Goal: Task Accomplishment & Management: Use online tool/utility

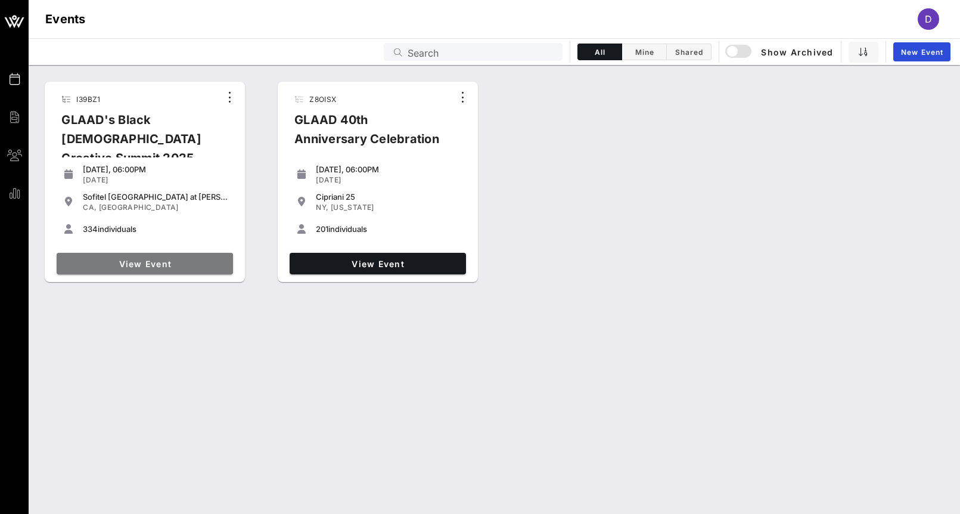
click at [147, 263] on span "View Event" at bounding box center [144, 264] width 167 height 10
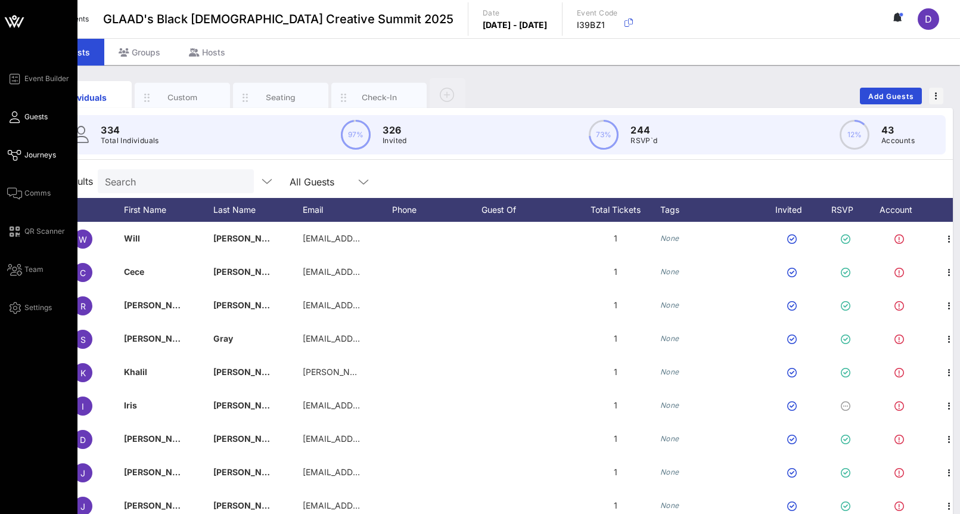
click at [40, 158] on span "Journeys" at bounding box center [40, 155] width 32 height 11
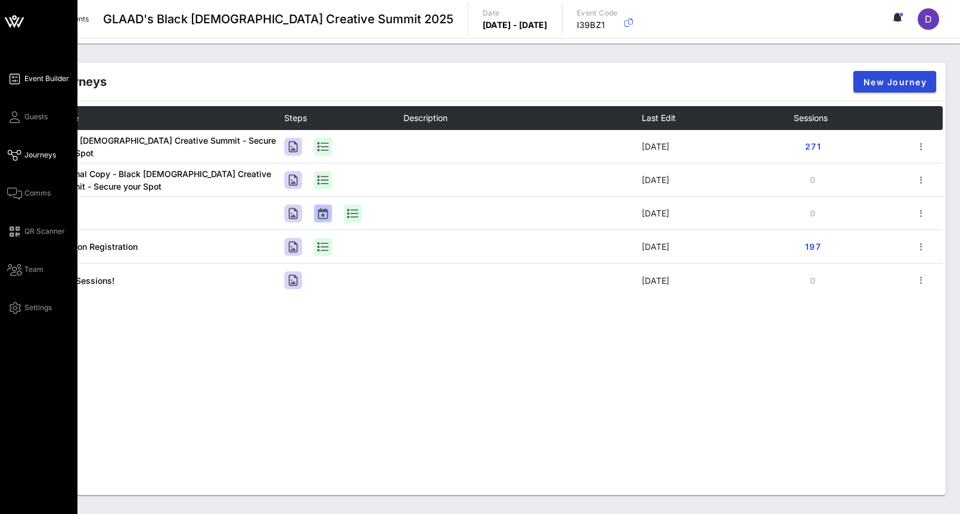
click at [48, 74] on span "Event Builder" at bounding box center [46, 78] width 45 height 11
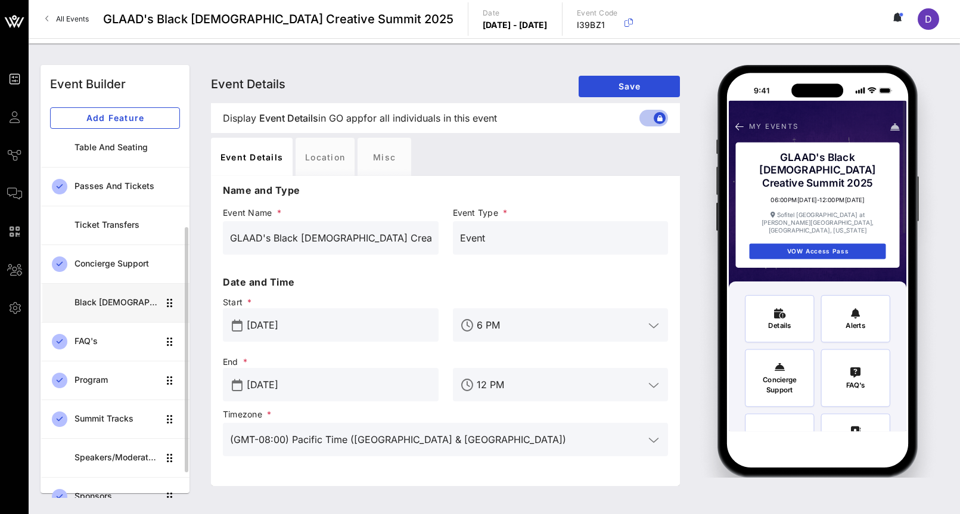
scroll to position [178, 0]
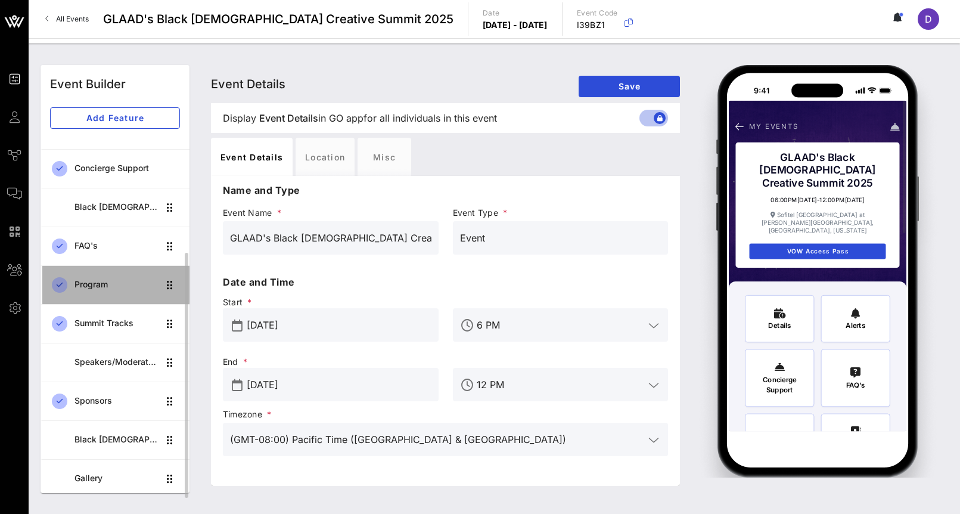
click at [107, 287] on div "Program" at bounding box center [116, 284] width 84 height 10
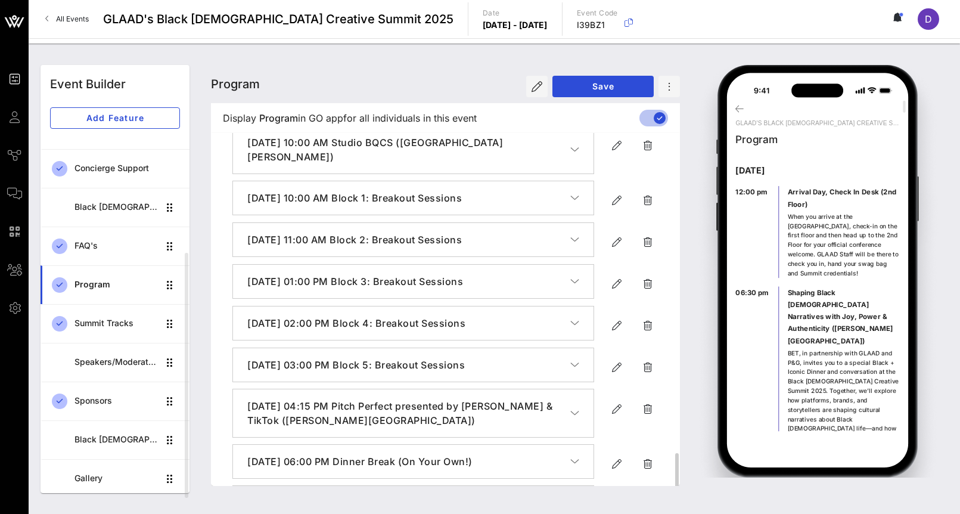
scroll to position [1219, 0]
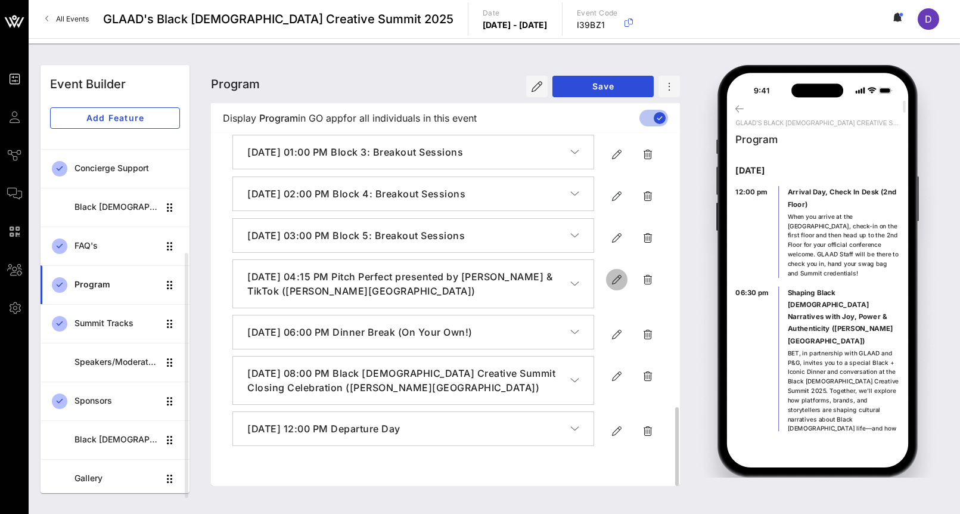
click at [615, 287] on icon "button" at bounding box center [617, 279] width 14 height 14
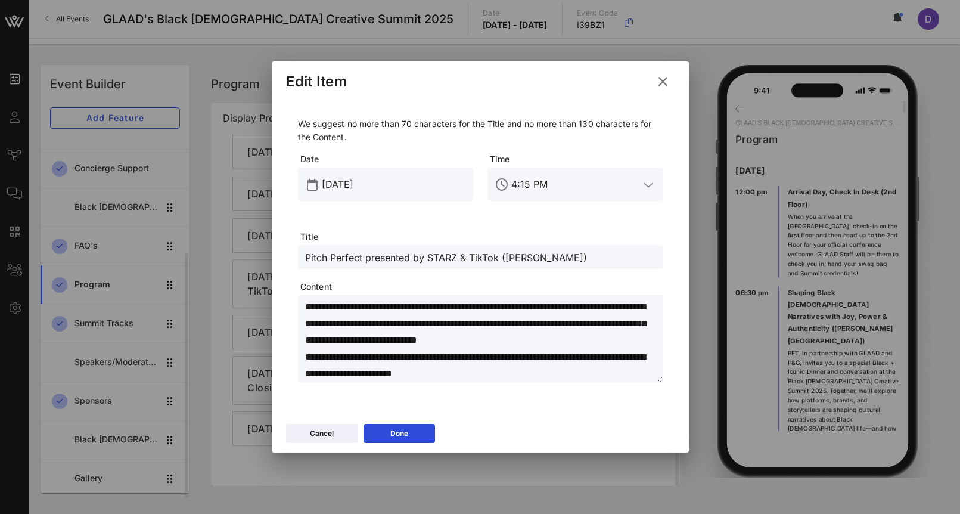
click at [467, 248] on div "Pitch Perfect presented by STARZ & TikTok ([PERSON_NAME])" at bounding box center [480, 257] width 350 height 24
click at [468, 259] on input "Pitch Perfect presented by STARZ & TikTok ([PERSON_NAME])" at bounding box center [480, 256] width 350 height 15
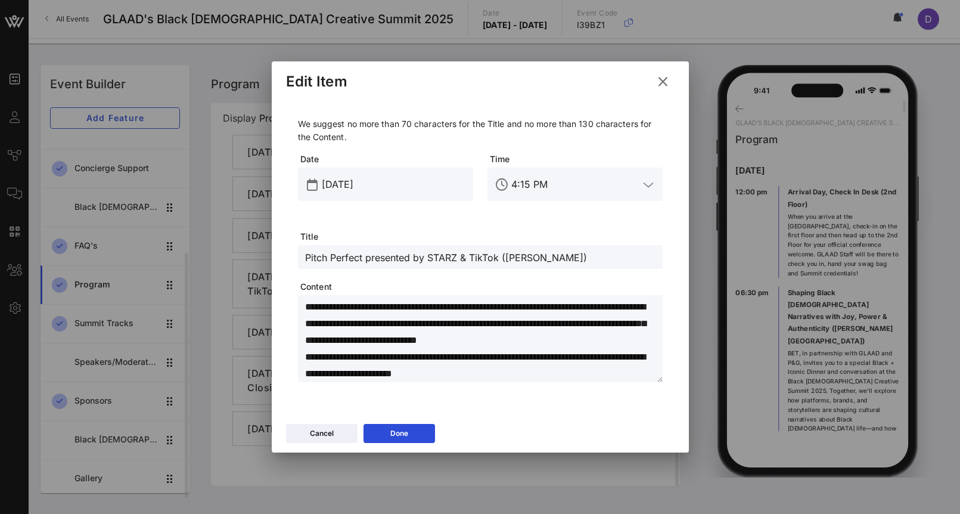
paste input "Equity in Media and Entertainment Initiative (EMEI) TV Pilot Pitch Competition …"
type input "Equity in Media and Entertainment Initiative (EMEI) TV Pilot Pitch Competition …"
click at [348, 338] on textarea "**********" at bounding box center [483, 339] width 357 height 83
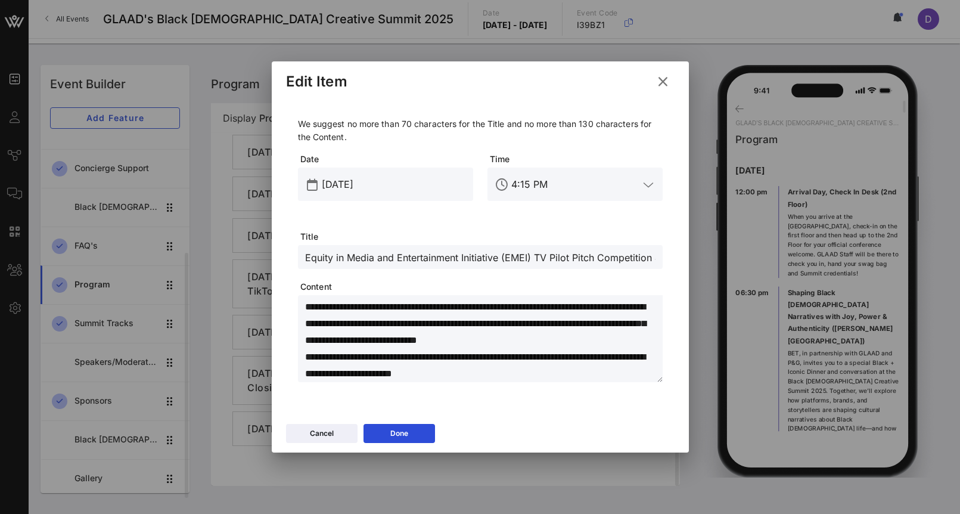
paste textarea "**********"
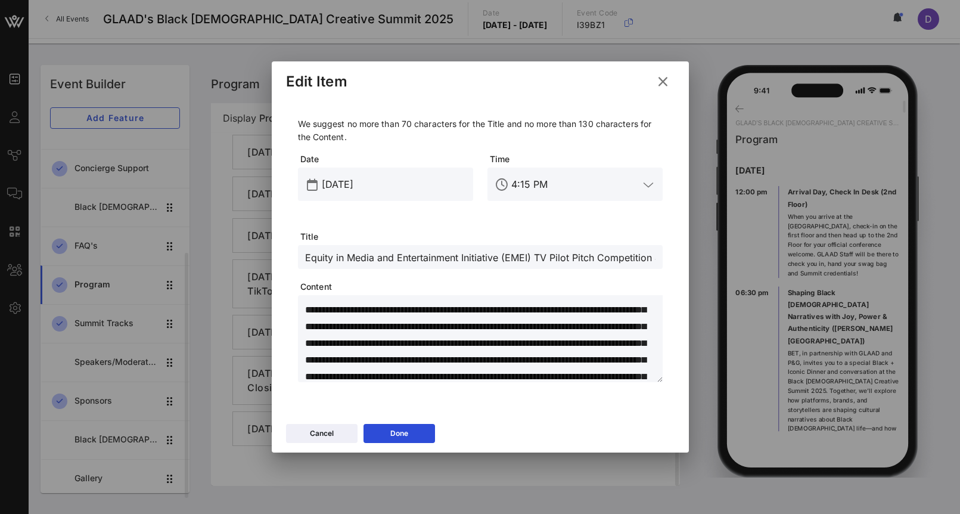
scroll to position [381, 0]
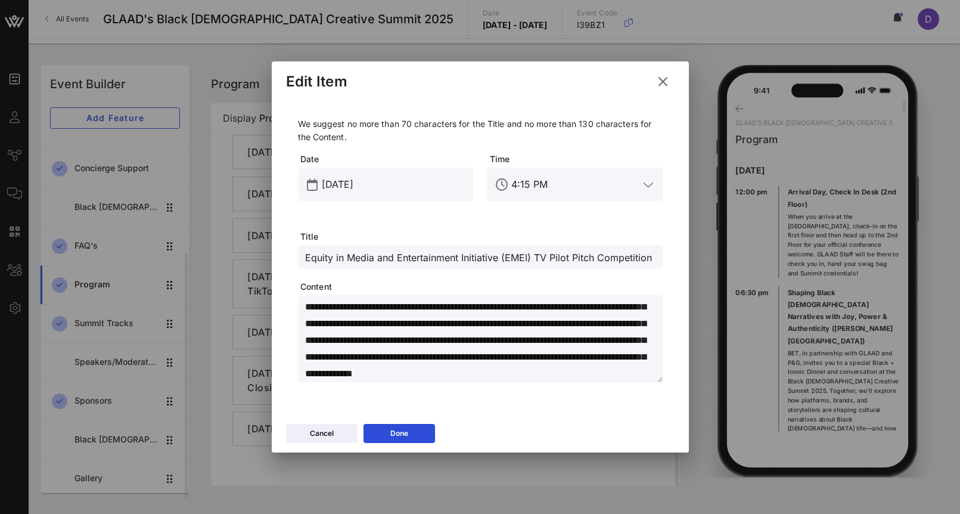
click at [405, 418] on div "Cancel Done" at bounding box center [480, 435] width 417 height 35
click at [531, 310] on textarea at bounding box center [483, 339] width 357 height 83
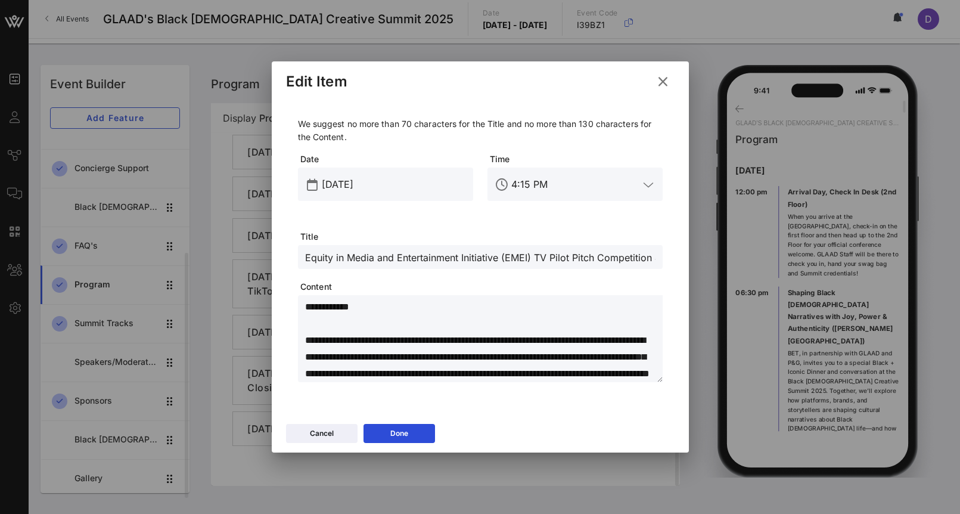
scroll to position [400, 0]
click at [533, 315] on textarea at bounding box center [483, 339] width 357 height 83
click at [533, 337] on textarea at bounding box center [483, 339] width 357 height 83
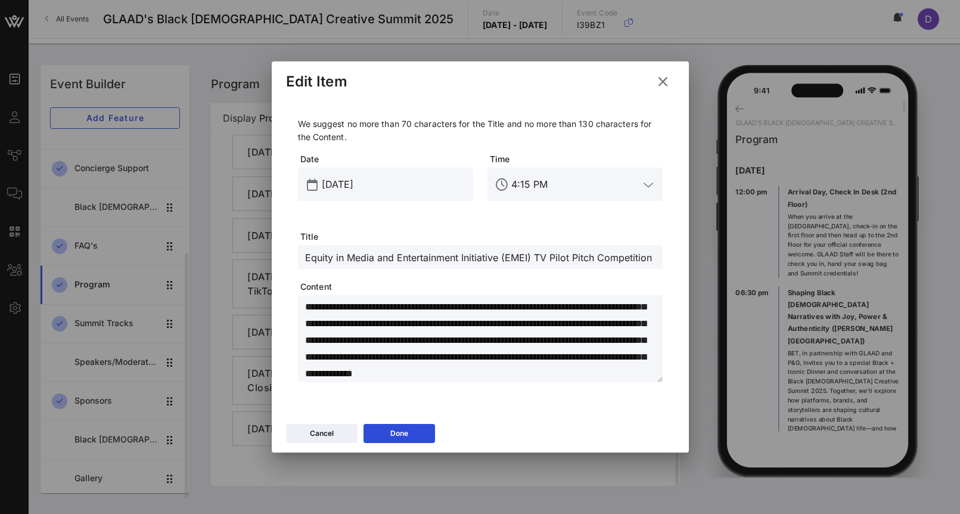
type textarea "**********"
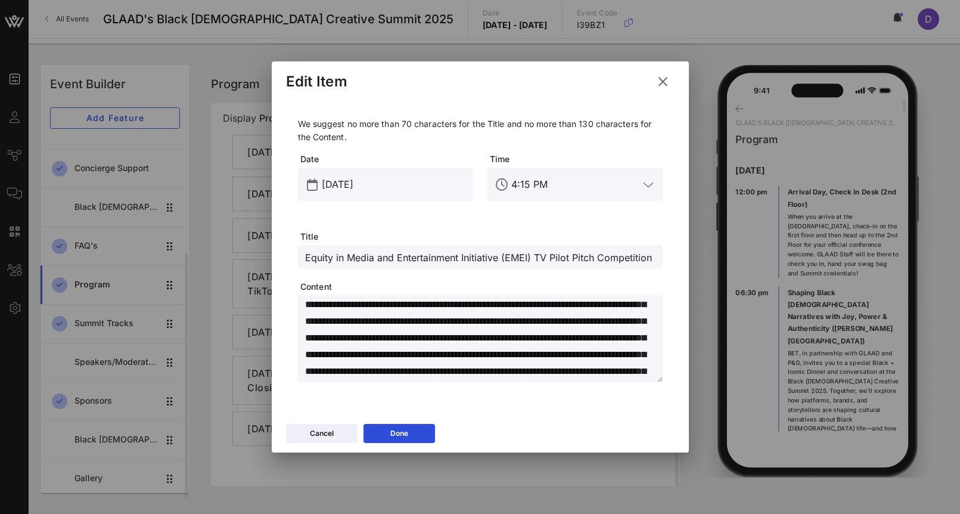
scroll to position [317, 0]
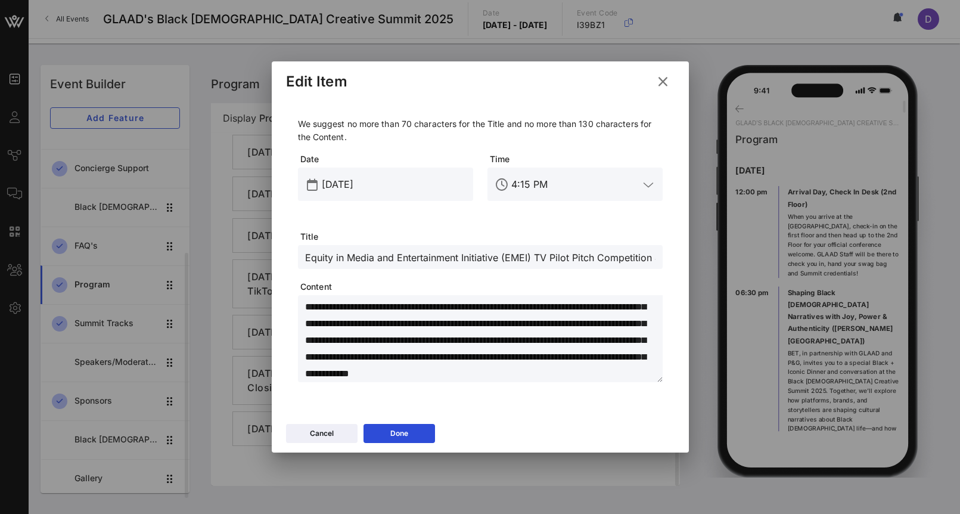
drag, startPoint x: 306, startPoint y: 319, endPoint x: 357, endPoint y: 424, distance: 116.5
click at [357, 424] on div "Edit Item We suggest no more than 70 characters for the Title and no more than …" at bounding box center [480, 256] width 417 height 391
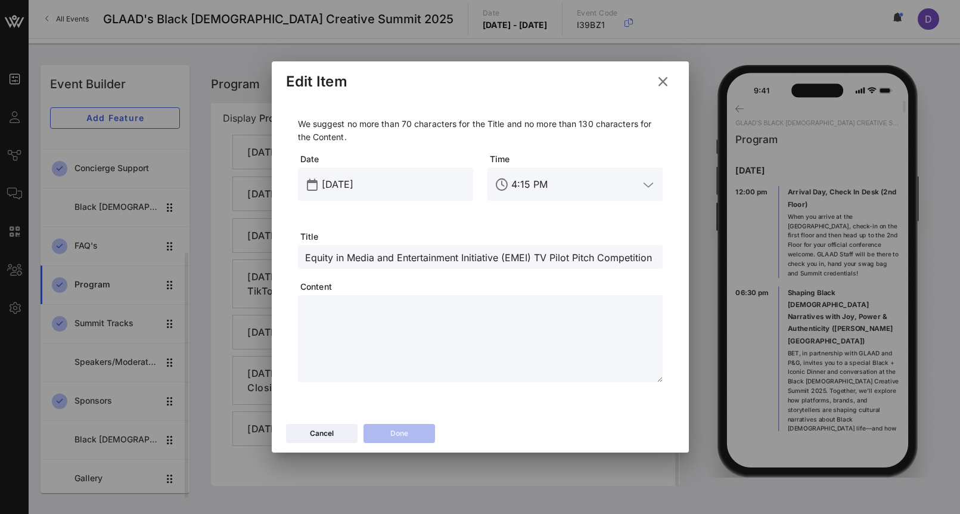
scroll to position [0, 0]
paste textarea "**********"
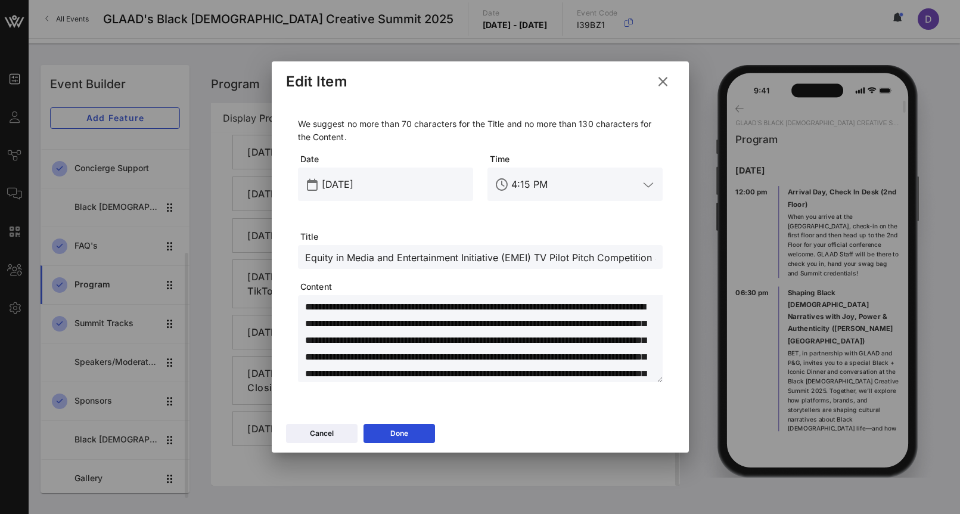
scroll to position [147, 0]
drag, startPoint x: 306, startPoint y: 328, endPoint x: 465, endPoint y: 437, distance: 192.5
click at [465, 437] on div "Edit Item We suggest no more than 70 characters for the Title and no more than …" at bounding box center [480, 256] width 417 height 391
type textarea "**********"
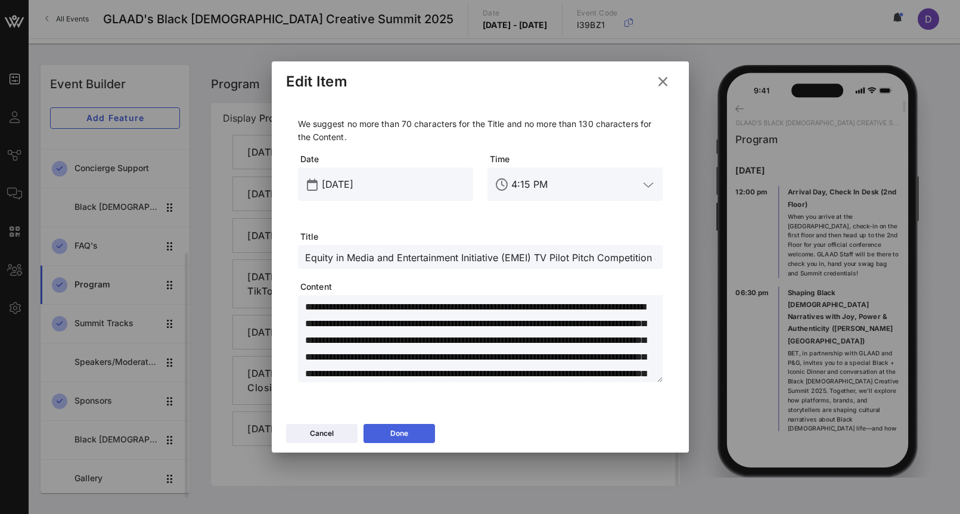
click at [415, 436] on button "Done" at bounding box center [398, 433] width 71 height 19
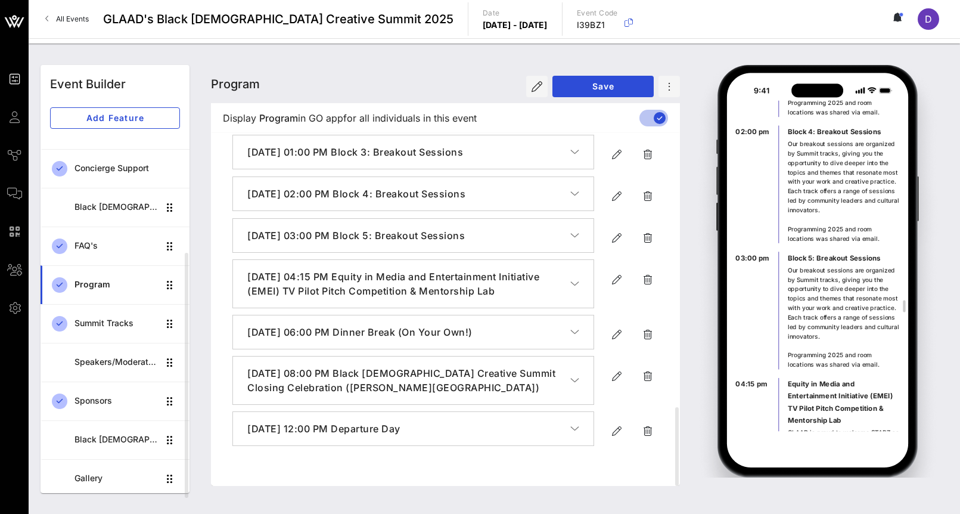
scroll to position [5426, 0]
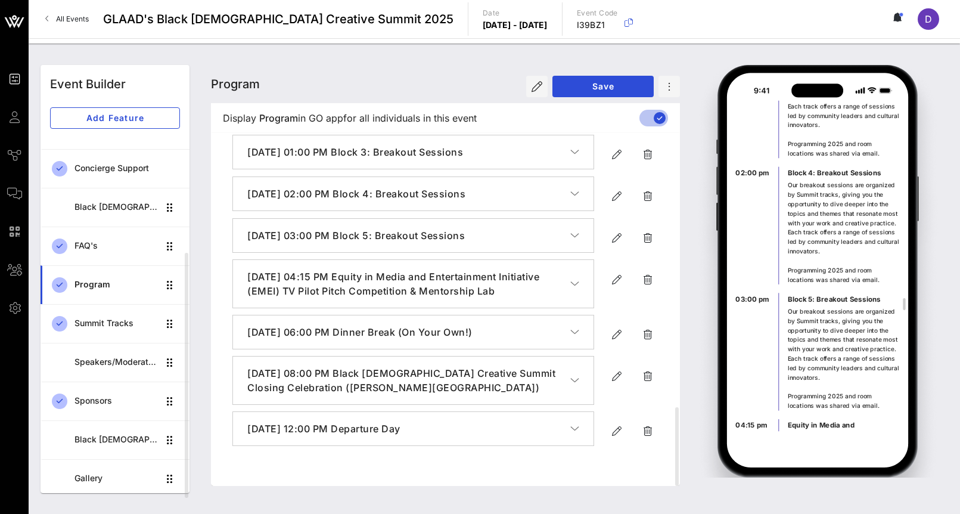
click at [843, 419] on p "Equity in Media and Entertainment Initiative (EMEI) TV Pilot Pitch Competition …" at bounding box center [844, 443] width 112 height 48
drag, startPoint x: 843, startPoint y: 278, endPoint x: 787, endPoint y: 238, distance: 68.8
copy p "Equity in Media and Entertainment Initiative (EMEI) TV Pilot Pitch Competition …"
